Goal: Transaction & Acquisition: Subscribe to service/newsletter

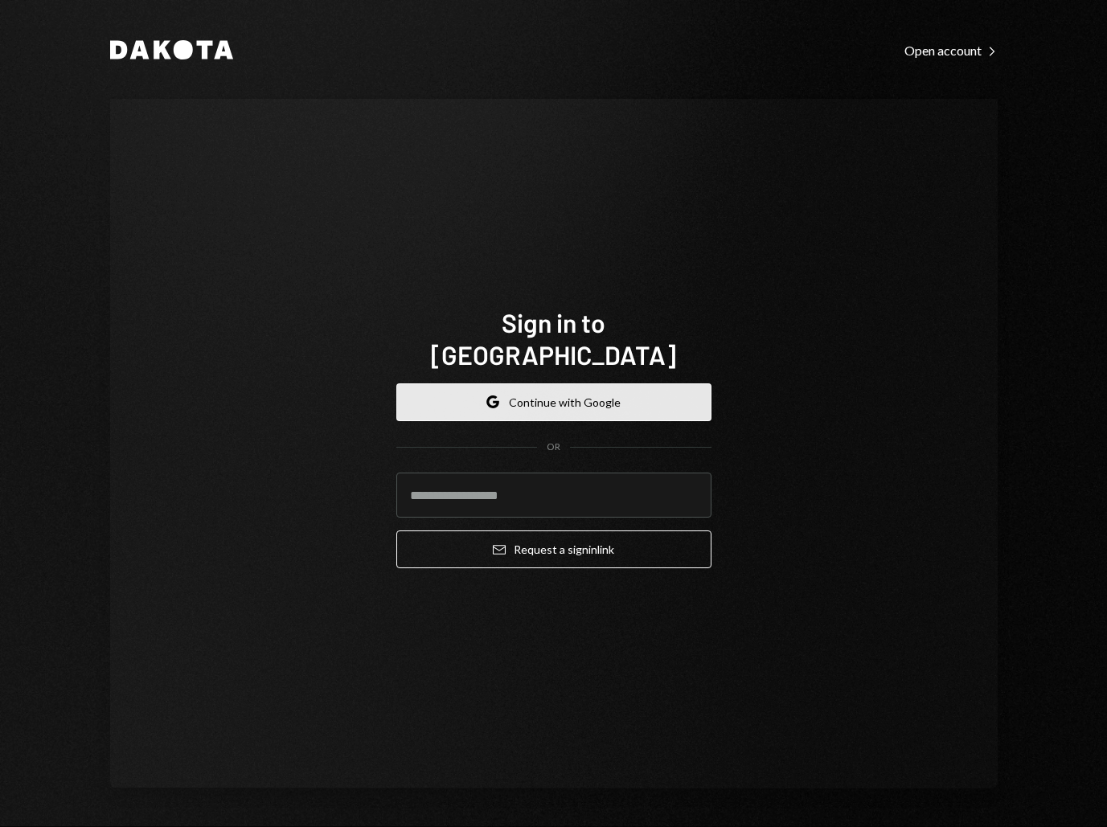
click at [551, 383] on button "Google Continue with Google" at bounding box center [553, 402] width 315 height 38
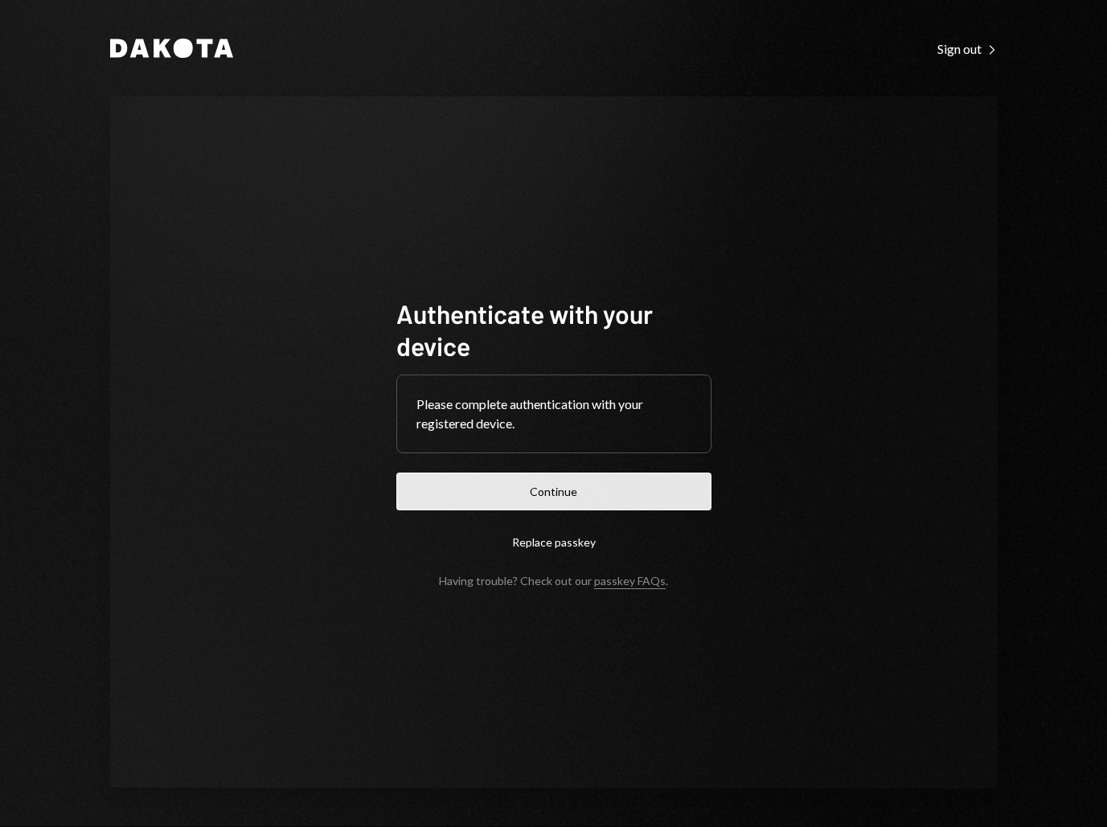
click at [520, 497] on button "Continue" at bounding box center [553, 492] width 315 height 38
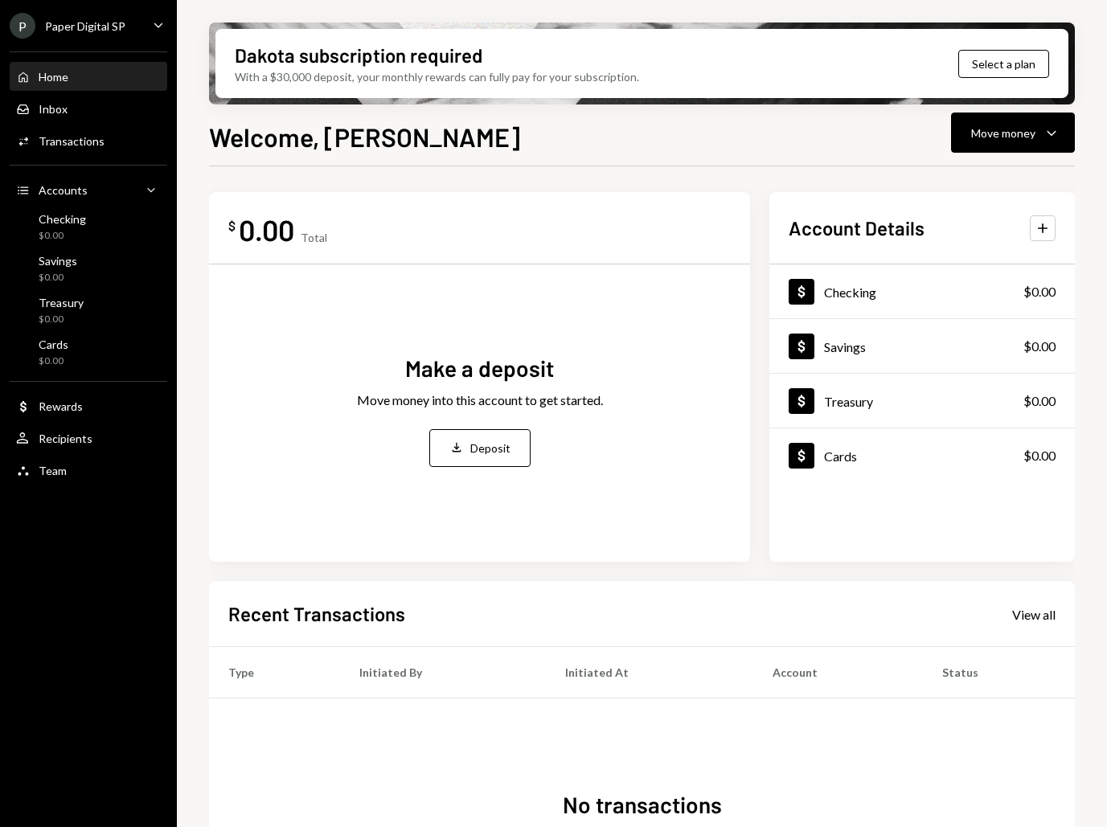
click at [100, 71] on div "Home Home" at bounding box center [88, 77] width 145 height 14
click at [972, 68] on button "Select a plan" at bounding box center [1003, 64] width 91 height 28
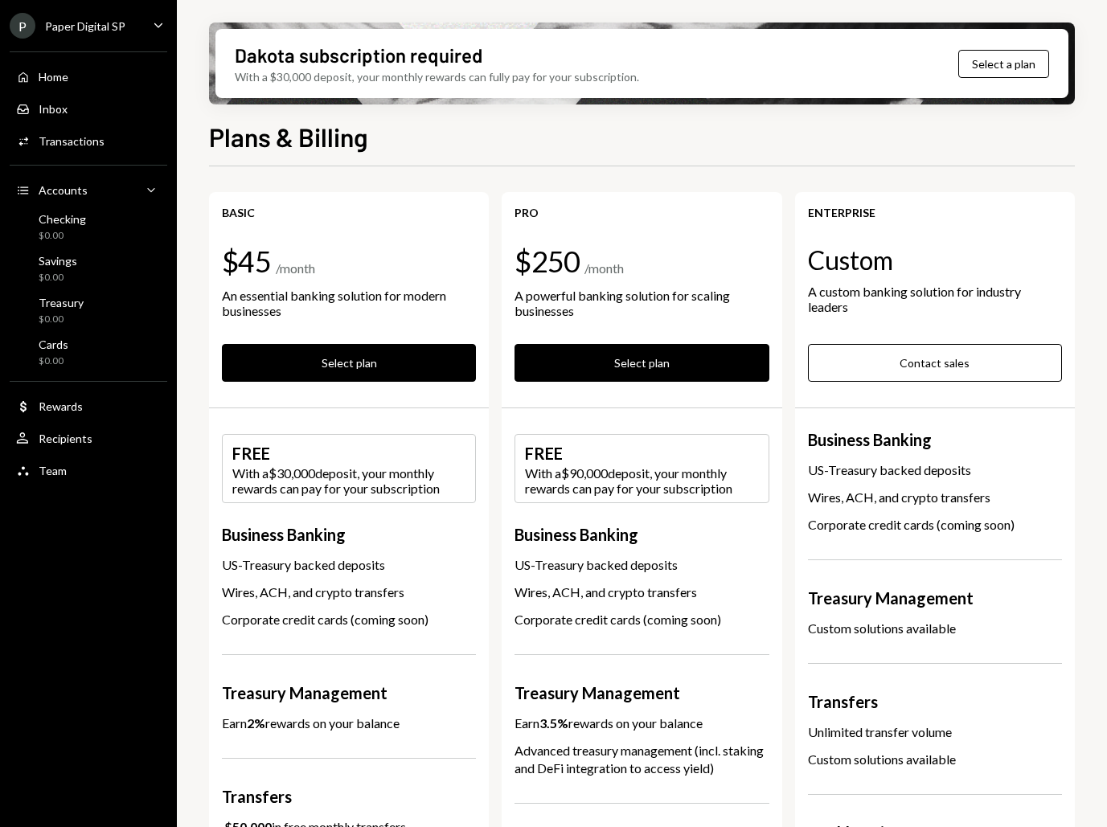
click at [321, 305] on div "An essential banking solution for modern businesses" at bounding box center [349, 303] width 254 height 31
